Goal: Task Accomplishment & Management: Use online tool/utility

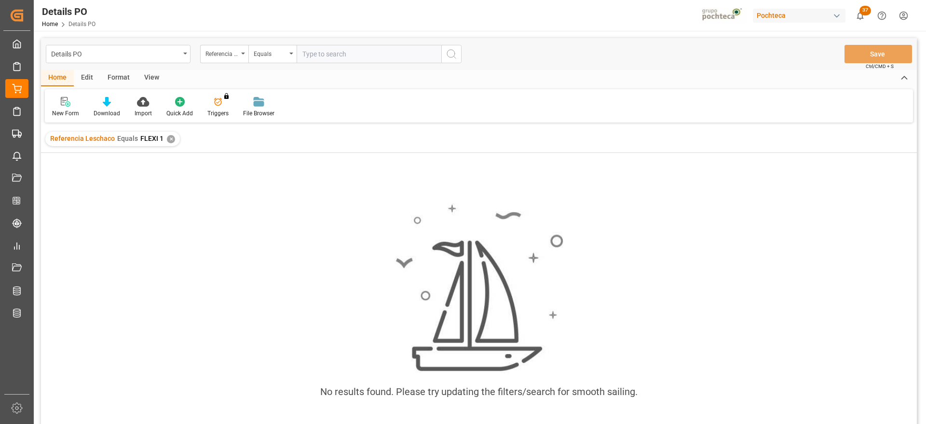
scroll to position [0, 246]
click at [169, 139] on div "✕" at bounding box center [171, 139] width 8 height 8
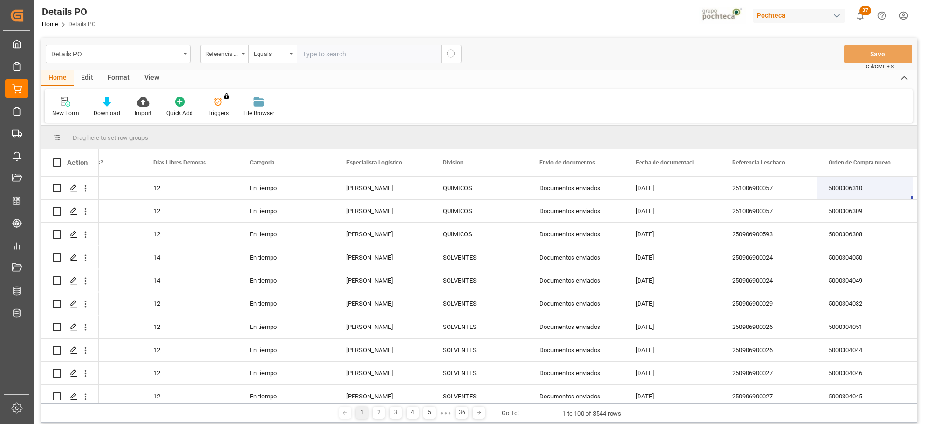
click at [333, 53] on input "text" at bounding box center [369, 54] width 145 height 18
type input "potasa"
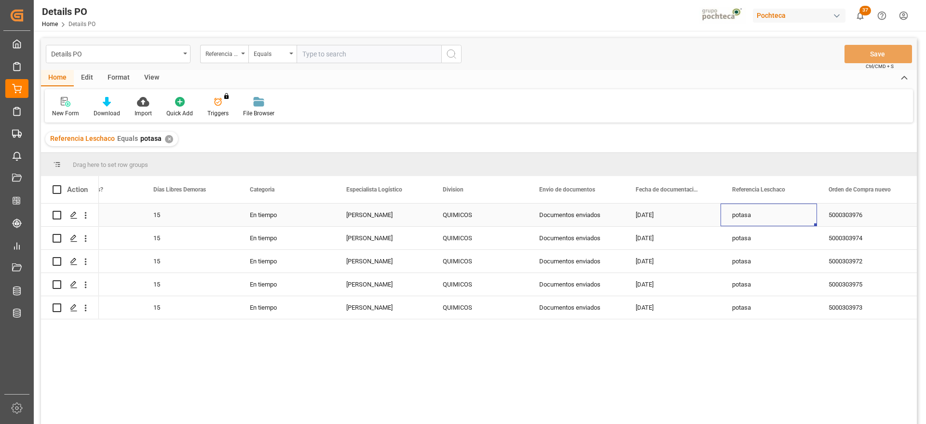
click at [749, 216] on div "potasa" at bounding box center [769, 215] width 96 height 23
click at [776, 218] on div "potasa" at bounding box center [769, 215] width 96 height 23
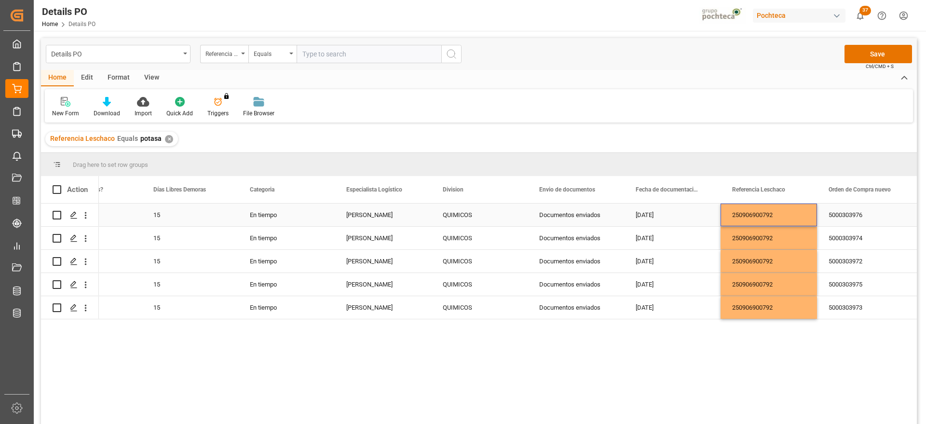
click at [780, 211] on div "250906900792" at bounding box center [769, 215] width 96 height 23
click at [782, 218] on input "250906900792" at bounding box center [768, 220] width 81 height 18
click at [855, 216] on div "5000303976" at bounding box center [865, 215] width 96 height 23
click at [880, 54] on button "Save" at bounding box center [879, 54] width 68 height 18
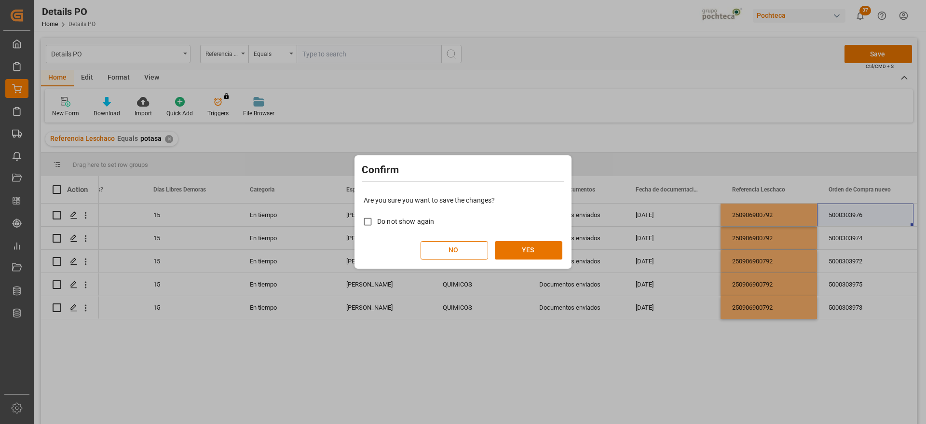
click at [542, 231] on div "Are you sure you want to save the changes? Do not show again NO YES" at bounding box center [463, 228] width 212 height 78
click at [529, 246] on button "YES" at bounding box center [529, 250] width 68 height 18
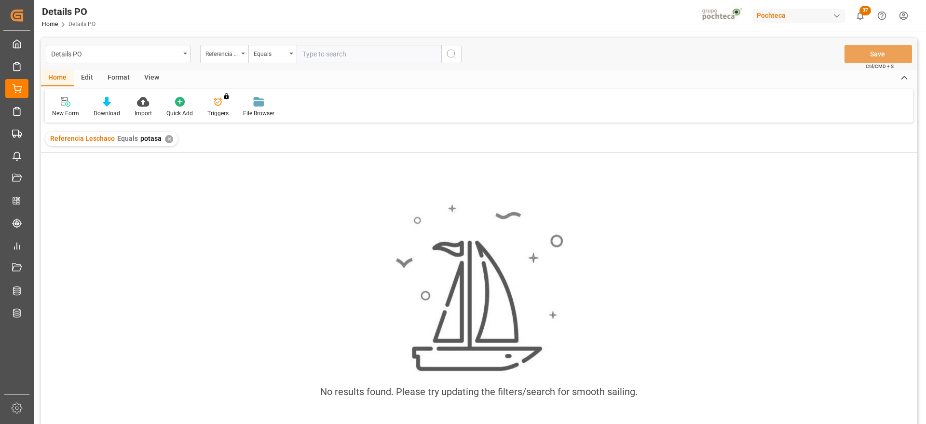
click at [826, 211] on div "No results found. Please try updating the filters/search for smooth sailing." at bounding box center [479, 305] width 876 height 221
click at [168, 138] on div "✕" at bounding box center [169, 139] width 8 height 8
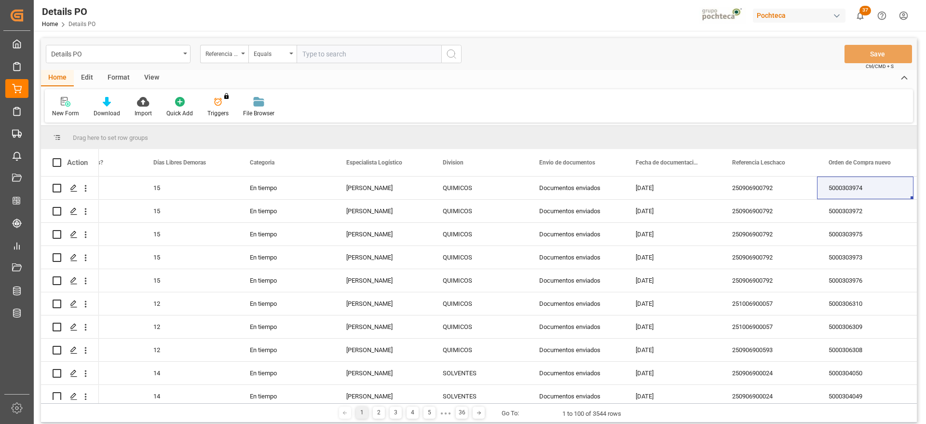
click at [341, 59] on input "text" at bounding box center [369, 54] width 145 height 18
paste input "250906900600"
type input "250906900600"
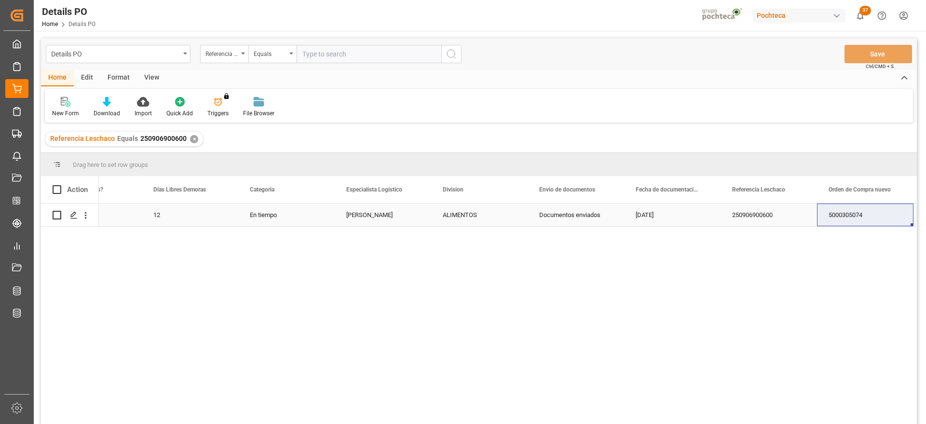
click at [421, 216] on div "[PERSON_NAME]" at bounding box center [383, 215] width 96 height 23
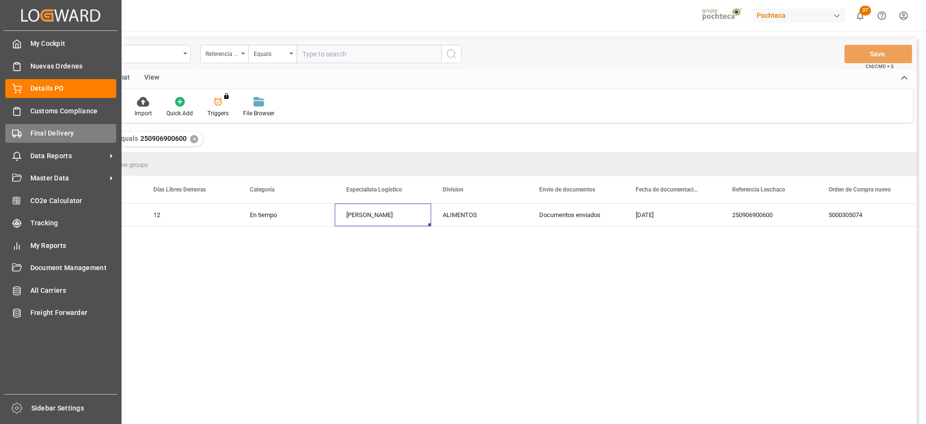
click at [44, 128] on span "Final Delivery" at bounding box center [73, 133] width 86 height 10
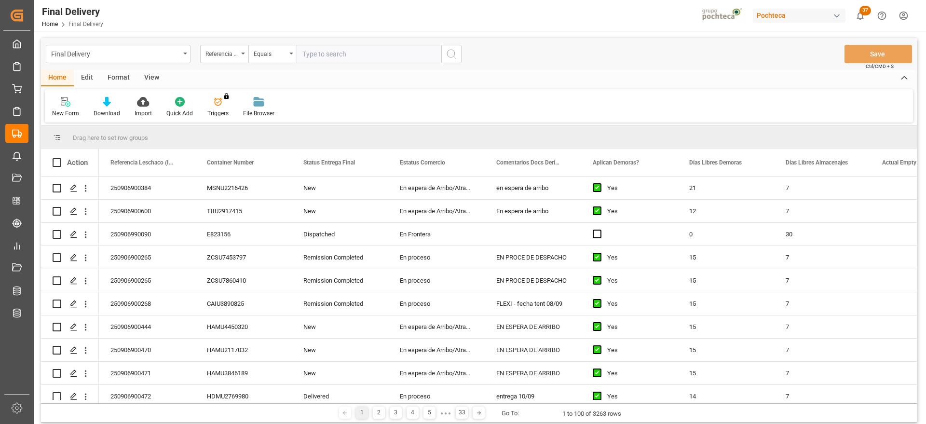
click at [322, 53] on input "text" at bounding box center [369, 54] width 145 height 18
paste input "250906900600"
type input "250906900600"
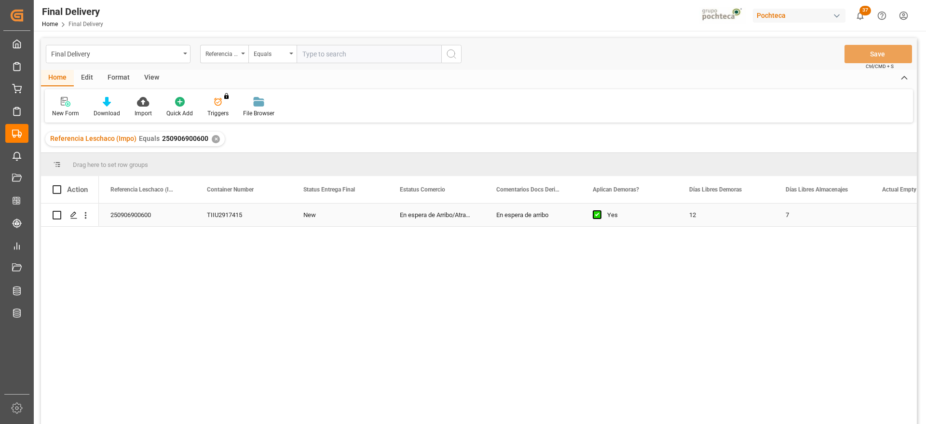
click at [475, 218] on div "En espera de Arribo/Atraque" at bounding box center [436, 215] width 96 height 23
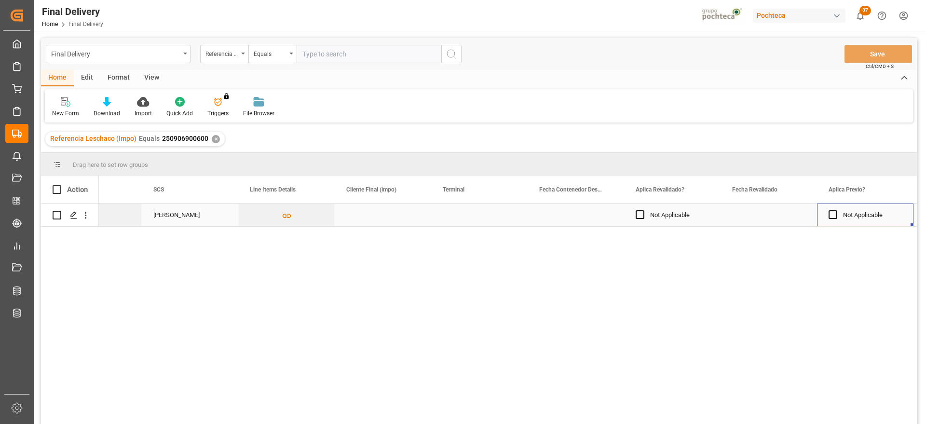
scroll to position [0, 1115]
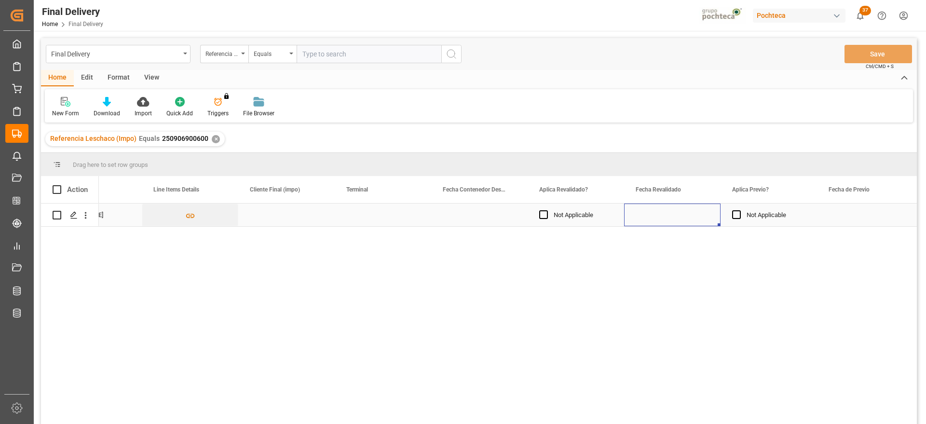
click at [689, 215] on div "Press SPACE to select this row." at bounding box center [672, 215] width 96 height 23
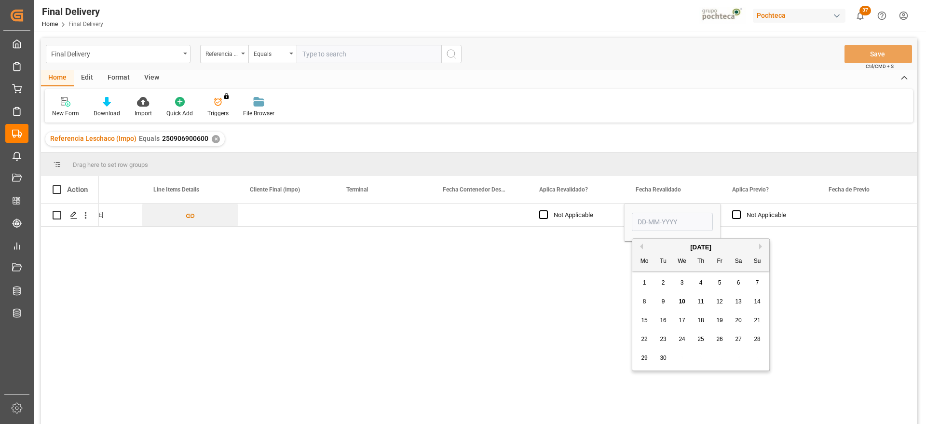
click at [684, 299] on span "10" at bounding box center [682, 301] width 6 height 7
type input "[DATE]"
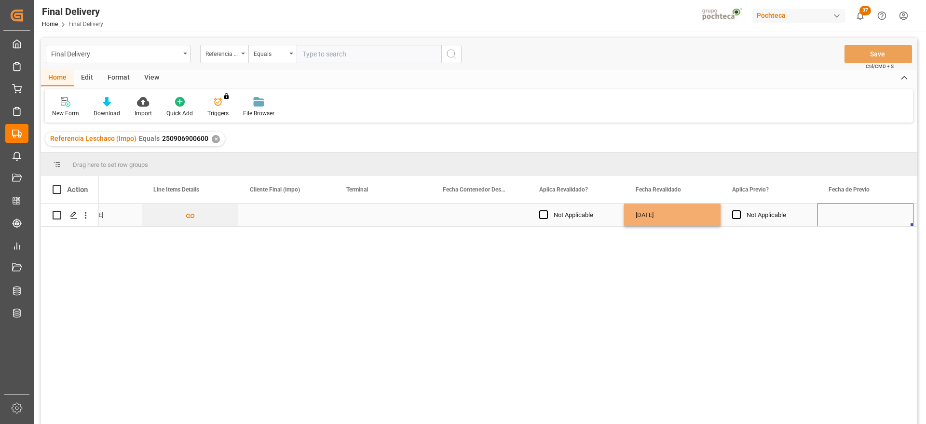
click at [829, 216] on div "Press SPACE to select this row." at bounding box center [865, 215] width 96 height 23
click at [873, 49] on button "Save" at bounding box center [879, 54] width 68 height 18
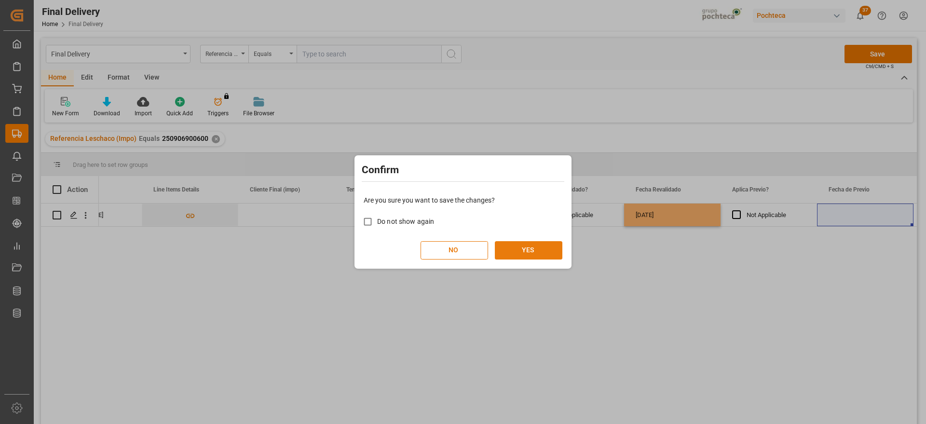
click at [533, 246] on button "YES" at bounding box center [529, 250] width 68 height 18
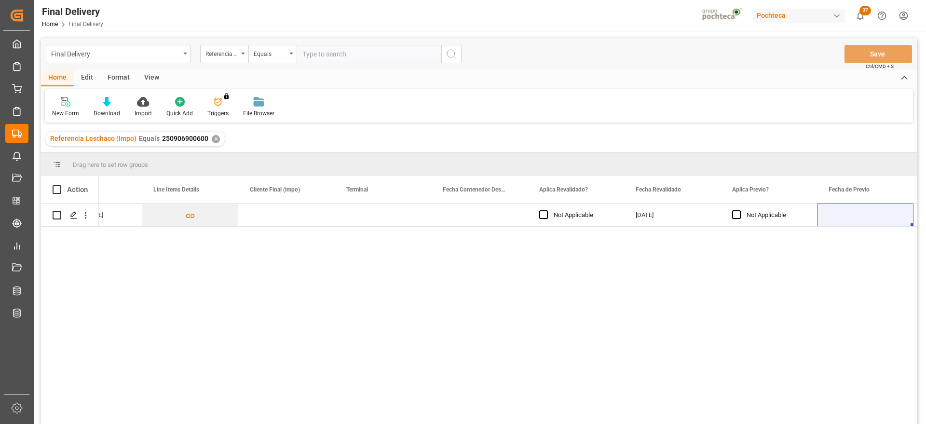
click at [212, 138] on div "✕" at bounding box center [216, 139] width 8 height 8
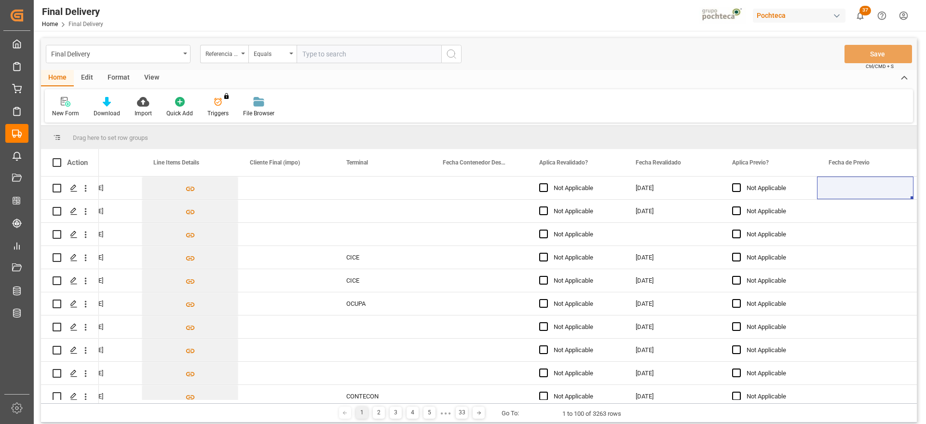
click at [314, 54] on input "text" at bounding box center [369, 54] width 145 height 18
paste input "250906900771"
type input "250906900771"
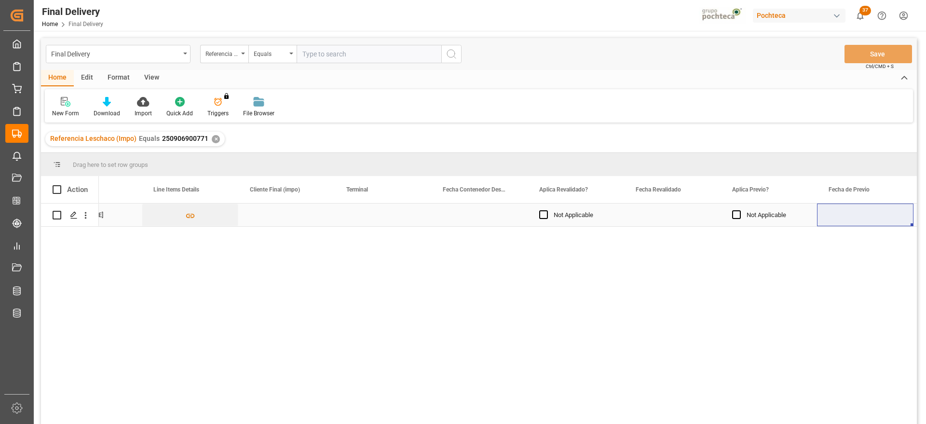
click at [689, 206] on div "Press SPACE to select this row." at bounding box center [672, 215] width 96 height 23
click at [681, 214] on div "Press SPACE to select this row." at bounding box center [672, 215] width 96 height 23
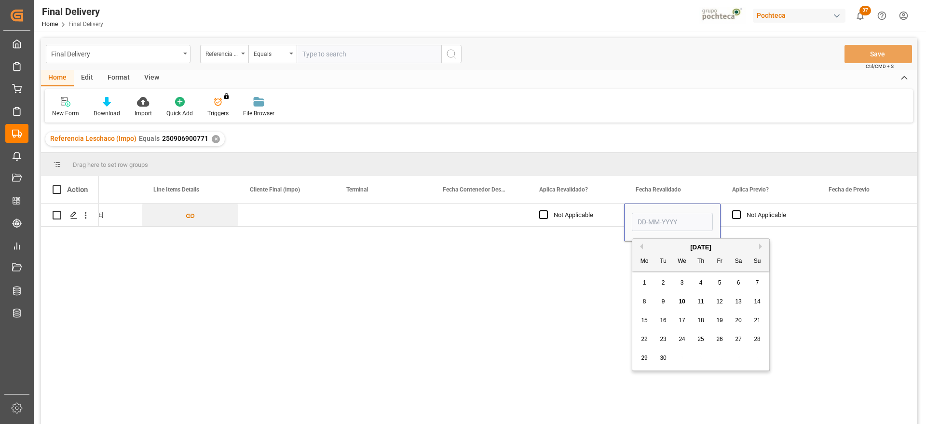
click at [682, 298] on span "10" at bounding box center [682, 301] width 6 height 7
type input "[DATE]"
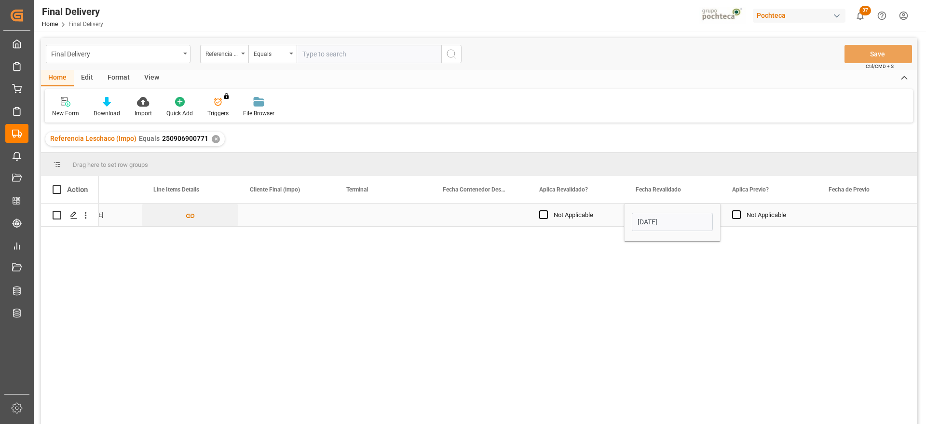
click at [846, 213] on div "Press SPACE to select this row." at bounding box center [865, 215] width 96 height 23
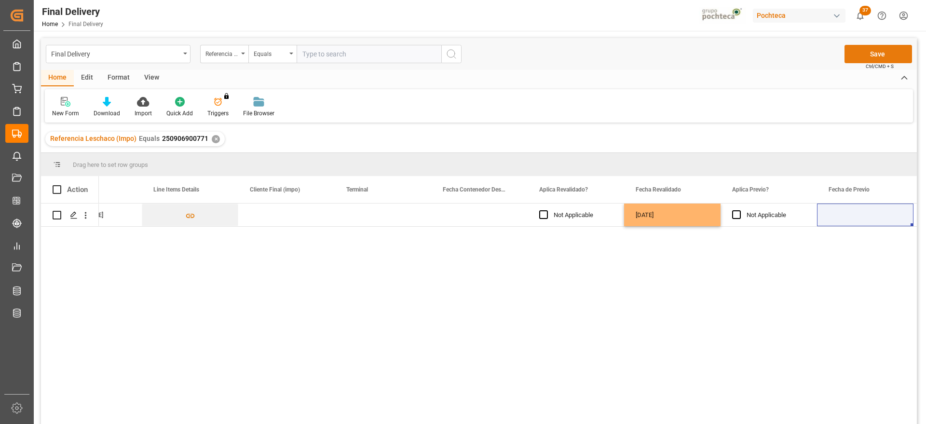
click at [865, 55] on button "Save" at bounding box center [879, 54] width 68 height 18
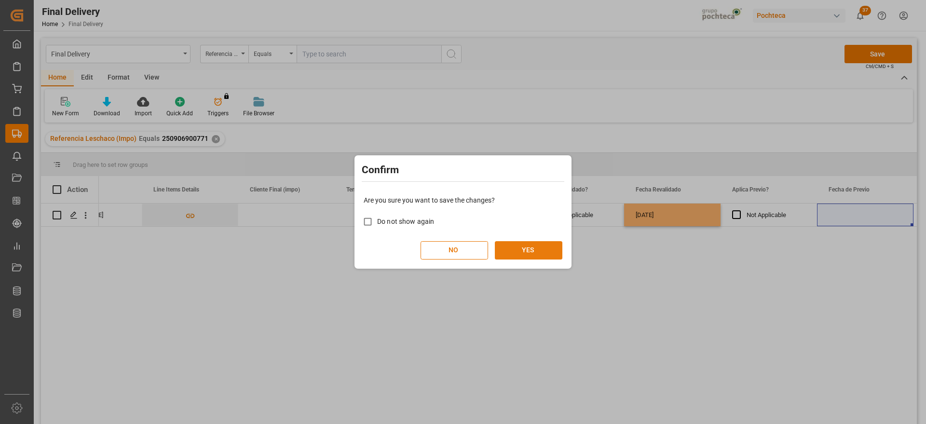
click at [525, 255] on button "YES" at bounding box center [529, 250] width 68 height 18
